Goal: Check status

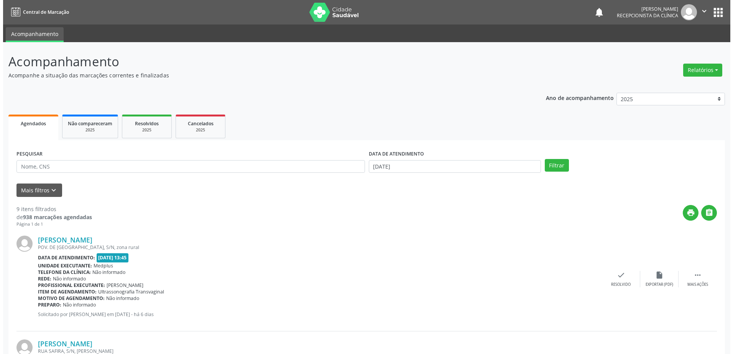
scroll to position [477, 0]
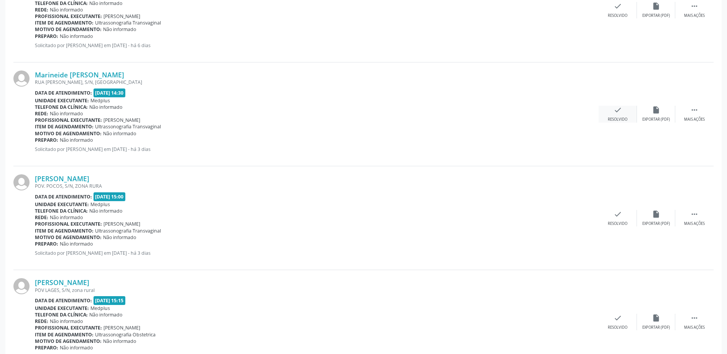
click at [624, 114] on div "check Resolvido" at bounding box center [618, 114] width 38 height 16
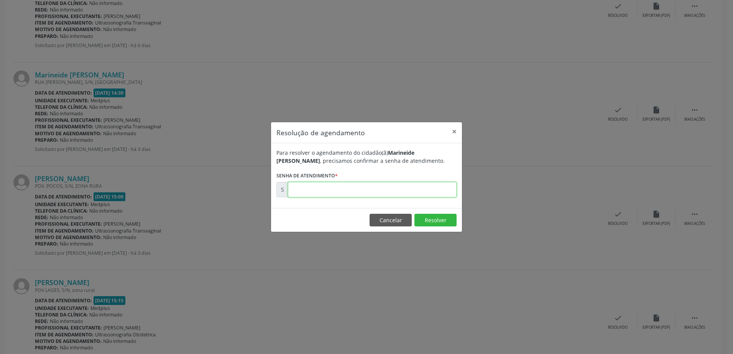
click at [303, 192] on input "text" at bounding box center [372, 189] width 169 height 15
type input "00178169"
click at [444, 218] on button "Resolver" at bounding box center [436, 220] width 42 height 13
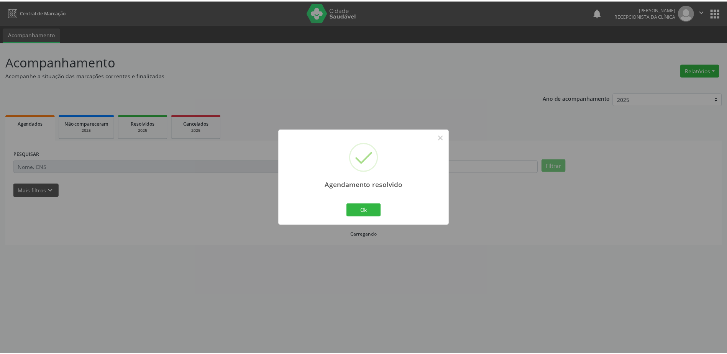
scroll to position [0, 0]
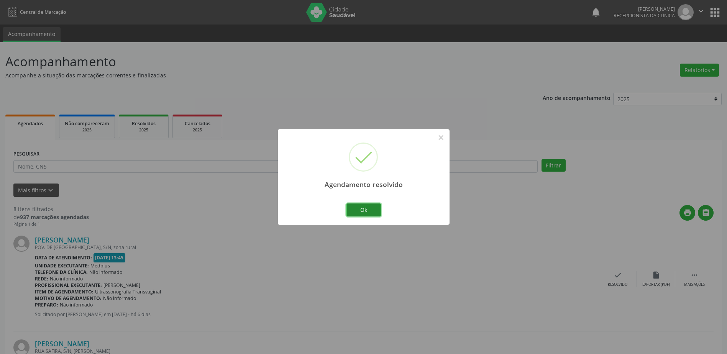
click at [375, 211] on button "Ok" at bounding box center [364, 210] width 35 height 13
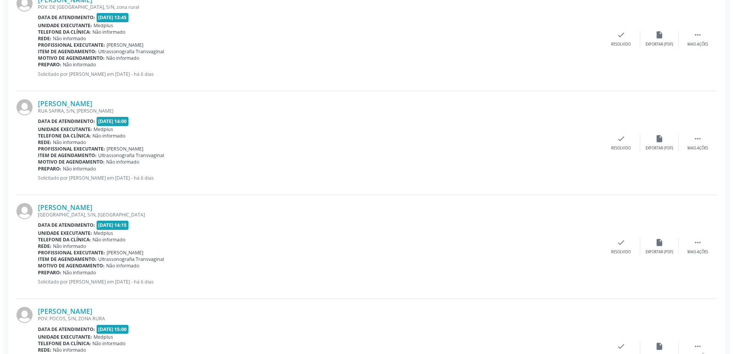
scroll to position [307, 0]
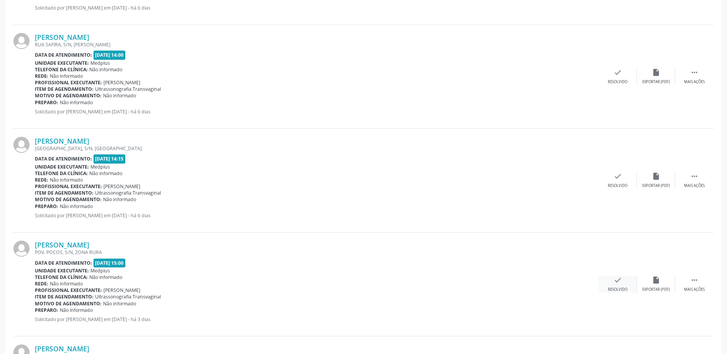
click at [625, 286] on div "check Resolvido" at bounding box center [618, 284] width 38 height 16
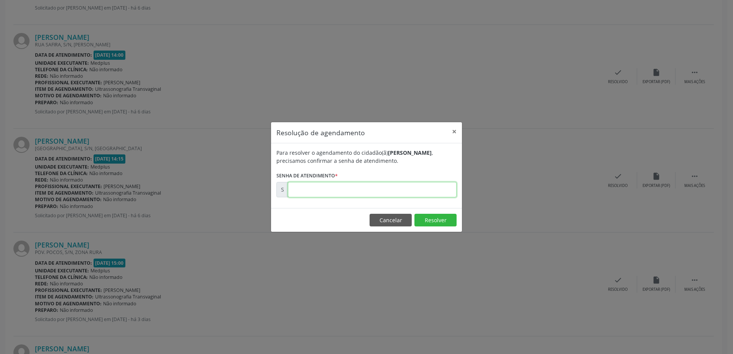
click at [319, 186] on input "text" at bounding box center [372, 189] width 169 height 15
type input "00178228"
click at [446, 221] on button "Resolver" at bounding box center [436, 220] width 42 height 13
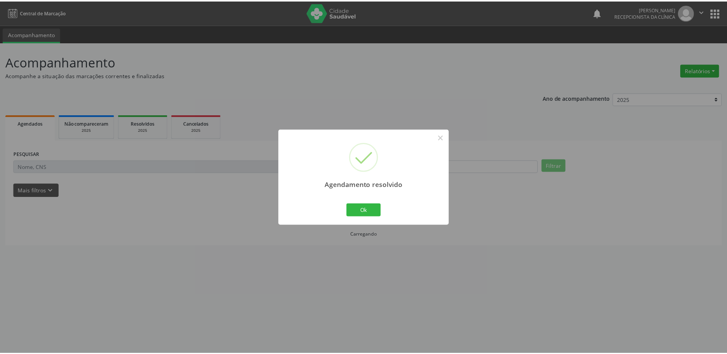
scroll to position [0, 0]
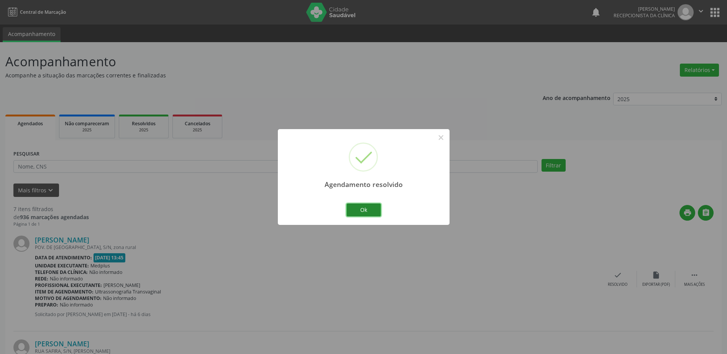
click at [374, 209] on button "Ok" at bounding box center [364, 210] width 35 height 13
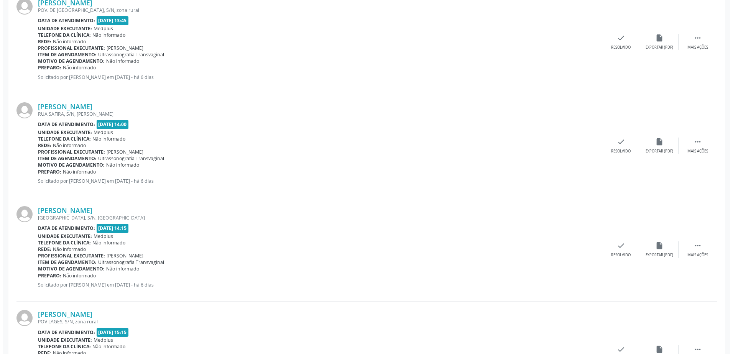
scroll to position [345, 0]
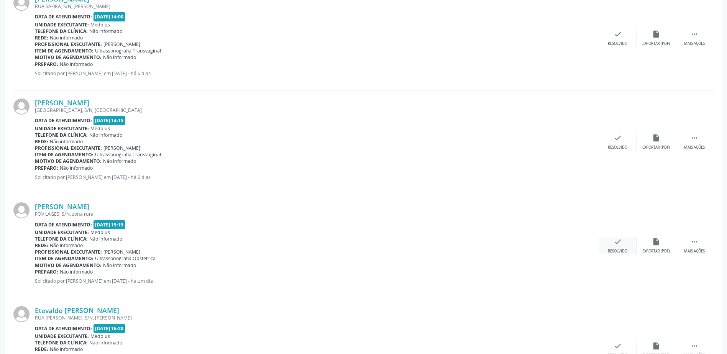
click at [615, 246] on icon "check" at bounding box center [618, 242] width 8 height 8
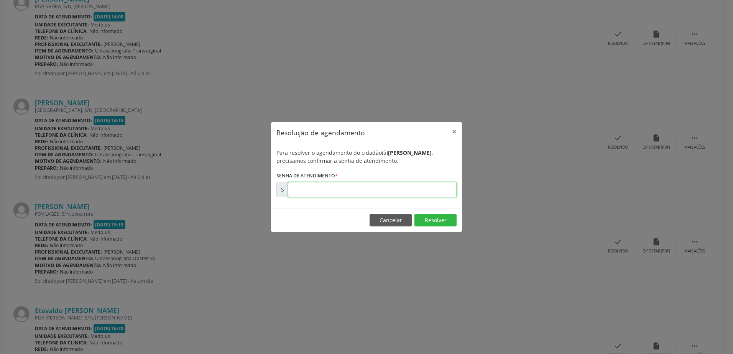
click at [308, 192] on input "text" at bounding box center [372, 189] width 169 height 15
type input "00178838"
click at [434, 220] on button "Resolver" at bounding box center [436, 220] width 42 height 13
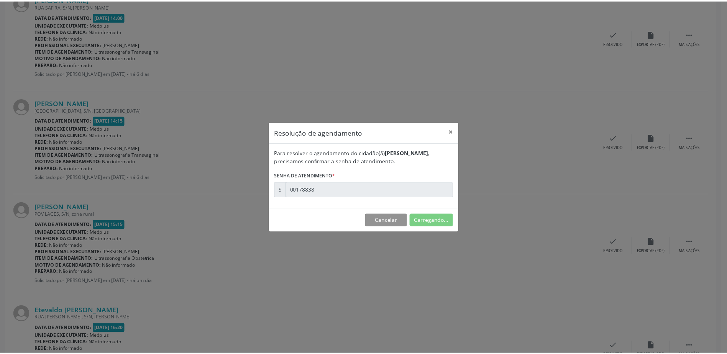
scroll to position [0, 0]
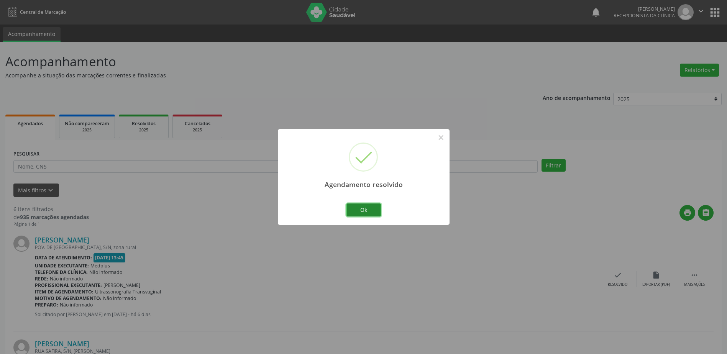
click at [366, 212] on button "Ok" at bounding box center [364, 210] width 35 height 13
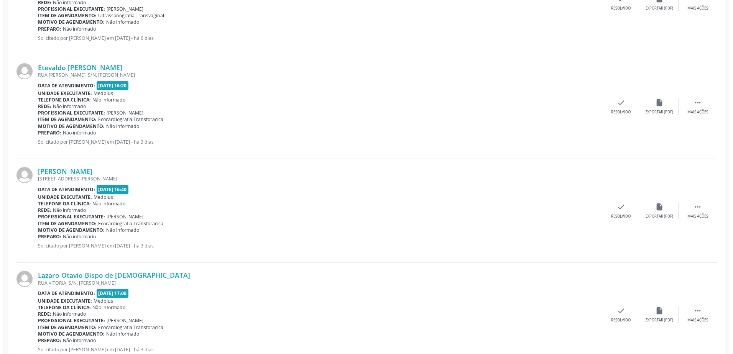
scroll to position [510, 0]
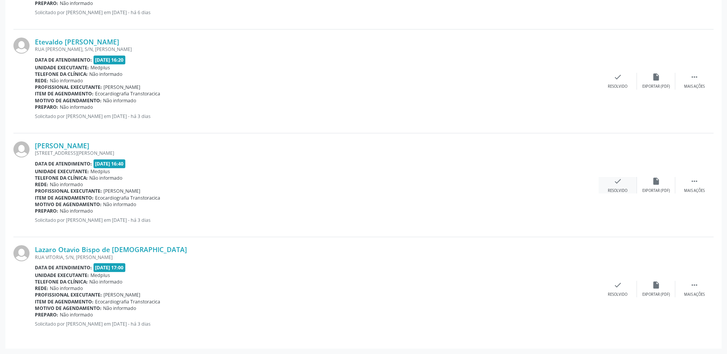
click at [605, 188] on div "check Resolvido" at bounding box center [618, 185] width 38 height 16
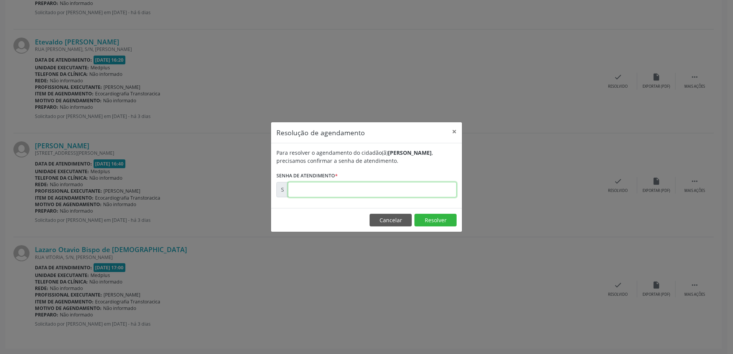
click at [428, 186] on input "text" at bounding box center [372, 189] width 169 height 15
type input "00178184"
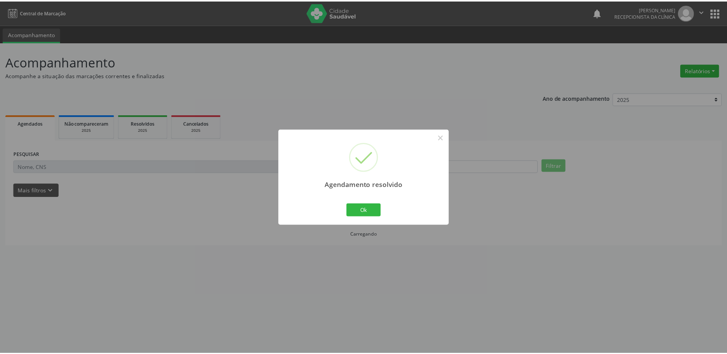
scroll to position [0, 0]
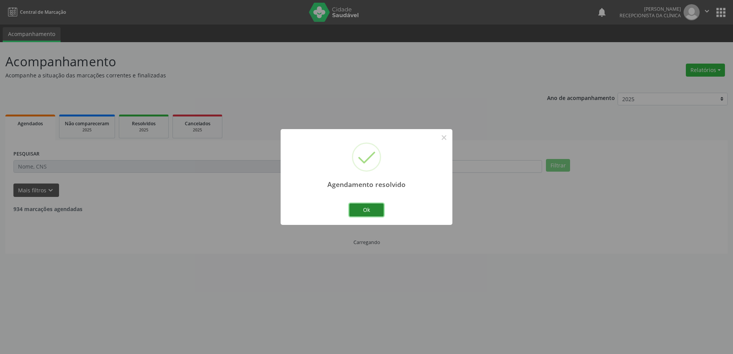
click at [371, 207] on button "Ok" at bounding box center [366, 210] width 35 height 13
